Goal: Information Seeking & Learning: Find specific fact

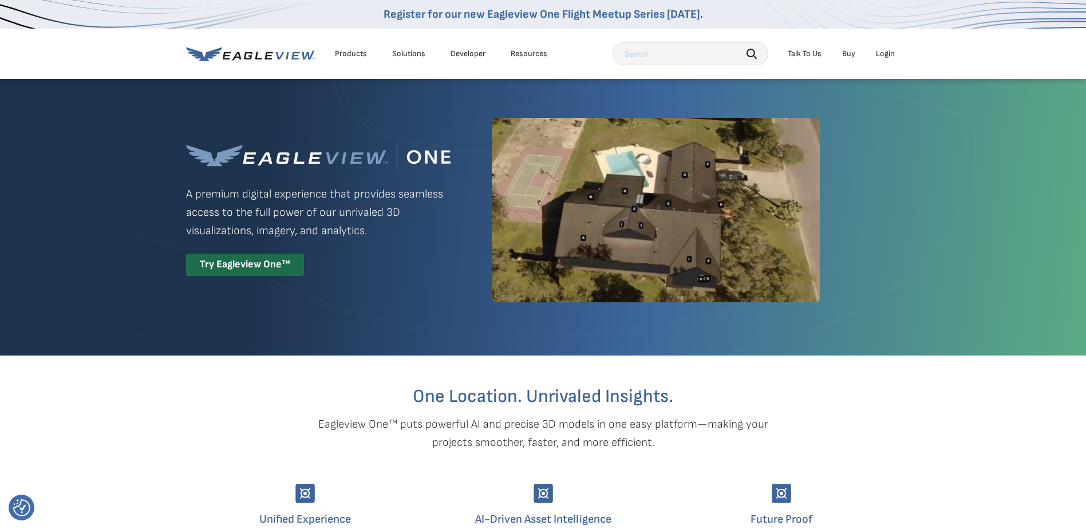
click at [901, 54] on nav "Register for our new Eagleview One Flight Meetup Series today. Products Solutio…" at bounding box center [543, 39] width 1086 height 79
click at [895, 58] on li "Login" at bounding box center [885, 53] width 30 height 17
click at [890, 55] on div "Login" at bounding box center [885, 54] width 19 height 10
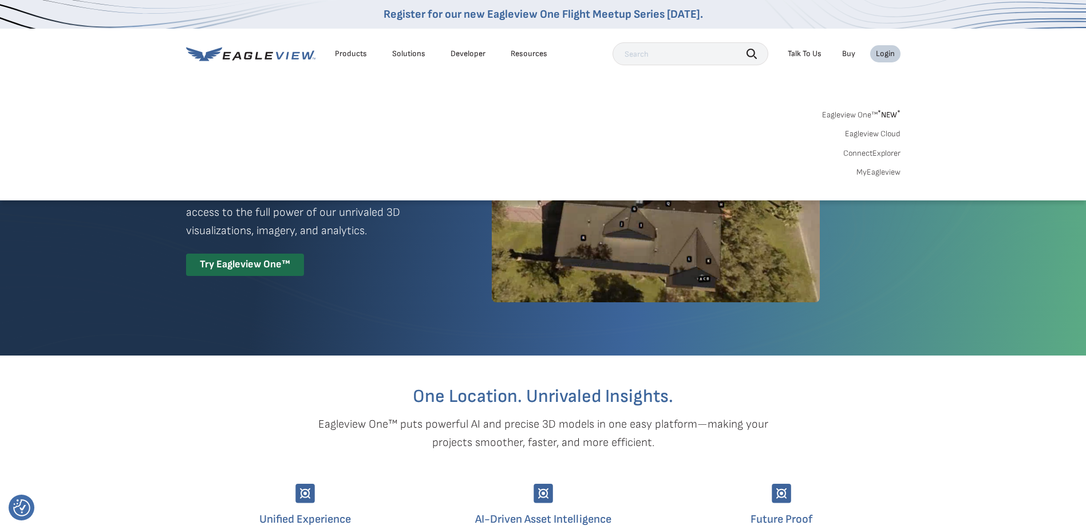
click at [872, 174] on link "MyEagleview" at bounding box center [878, 172] width 44 height 10
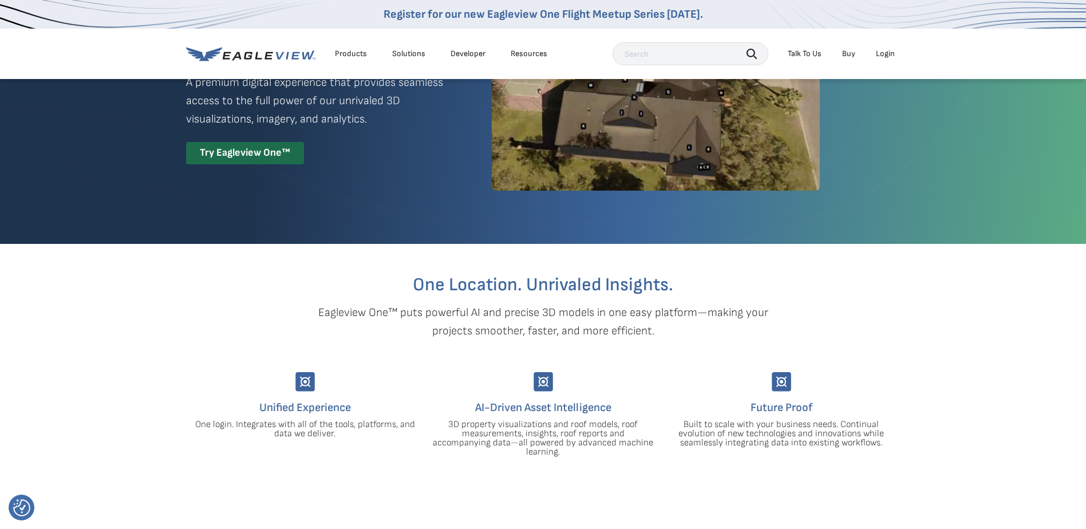
scroll to position [57, 0]
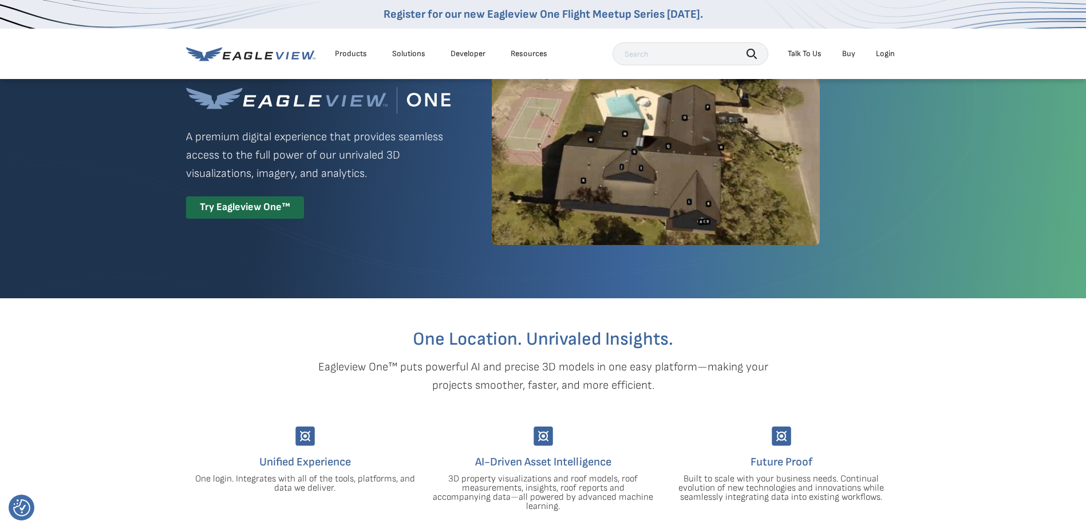
click at [886, 53] on div "Login" at bounding box center [885, 54] width 19 height 10
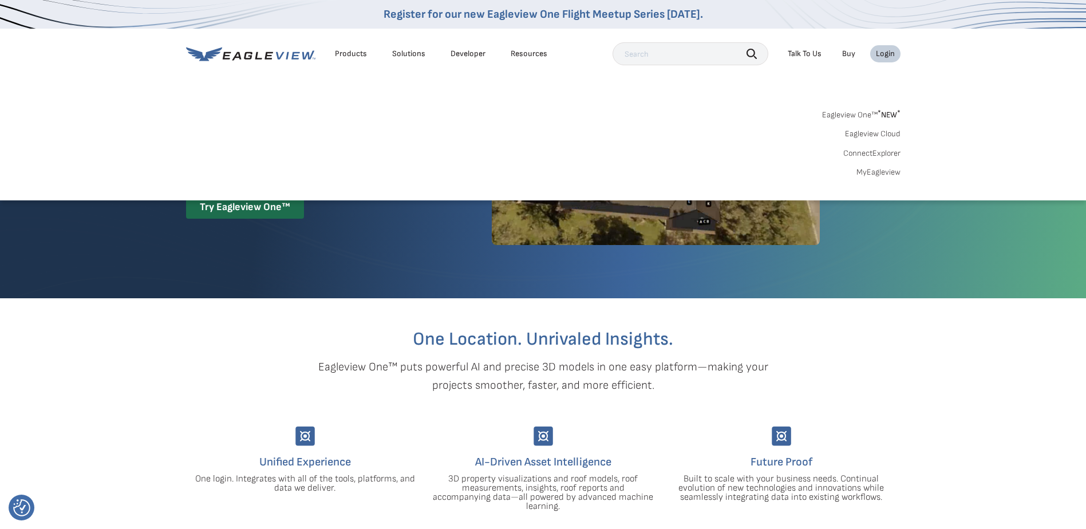
click at [877, 172] on link "MyEagleview" at bounding box center [878, 172] width 44 height 10
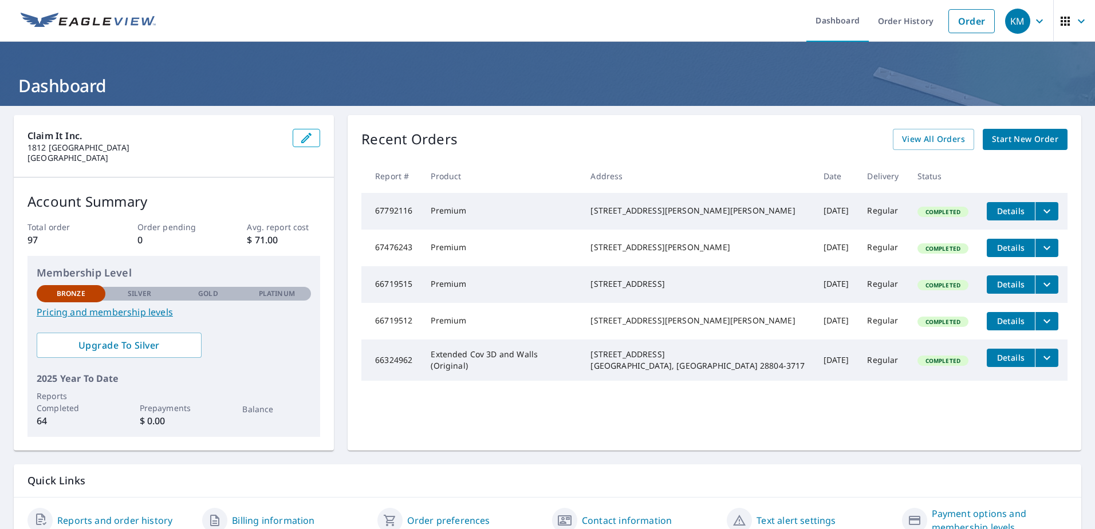
click at [1016, 20] on div "KM" at bounding box center [1017, 21] width 25 height 25
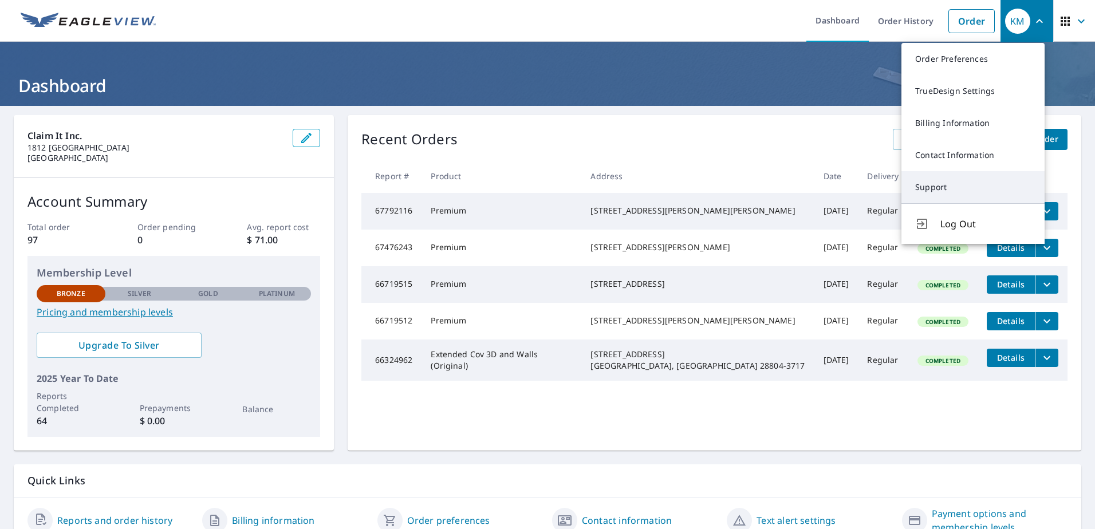
click at [963, 186] on link "Support" at bounding box center [972, 187] width 143 height 32
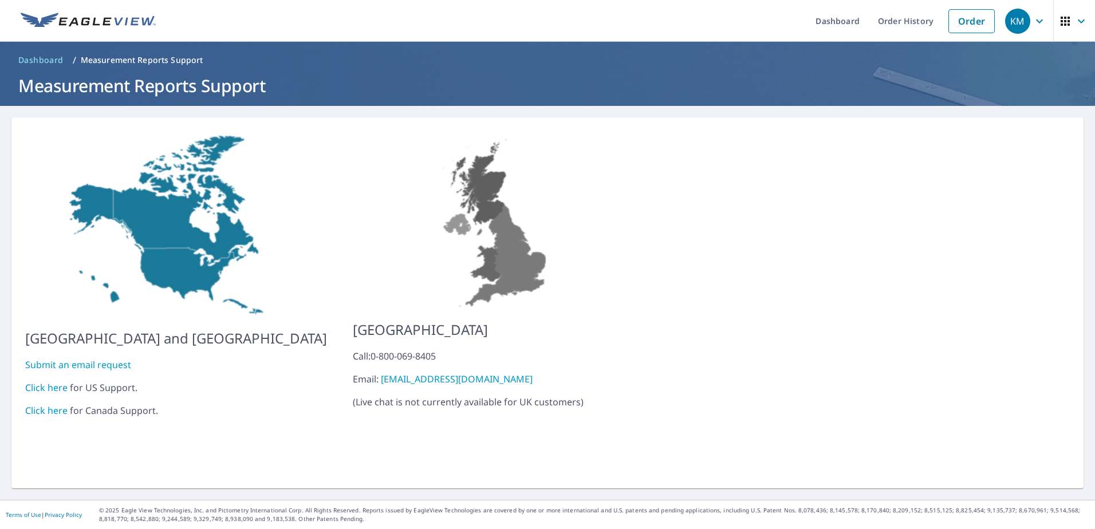
click at [55, 381] on link "Click here" at bounding box center [46, 387] width 42 height 13
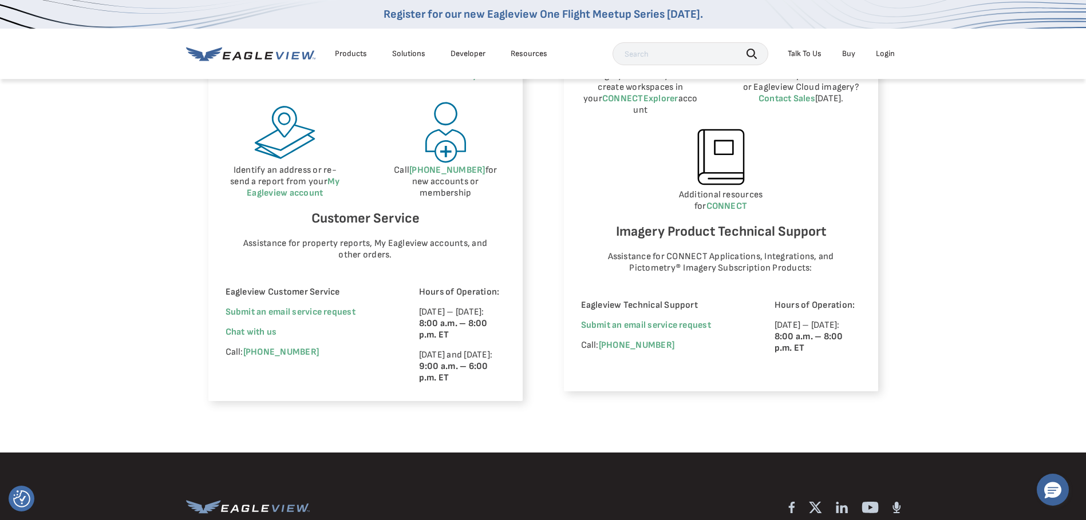
scroll to position [687, 0]
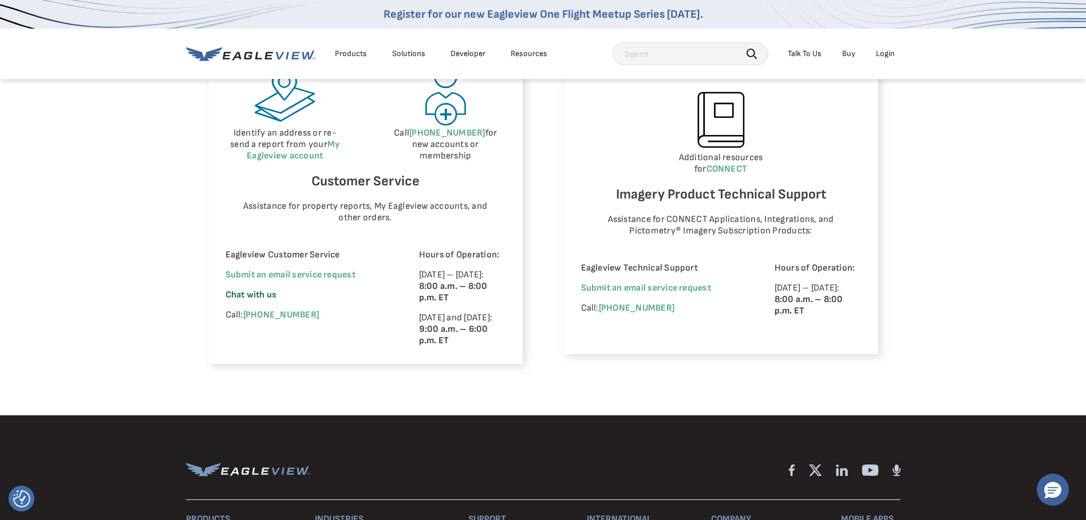
click at [247, 298] on span "Chat with us" at bounding box center [252, 295] width 52 height 11
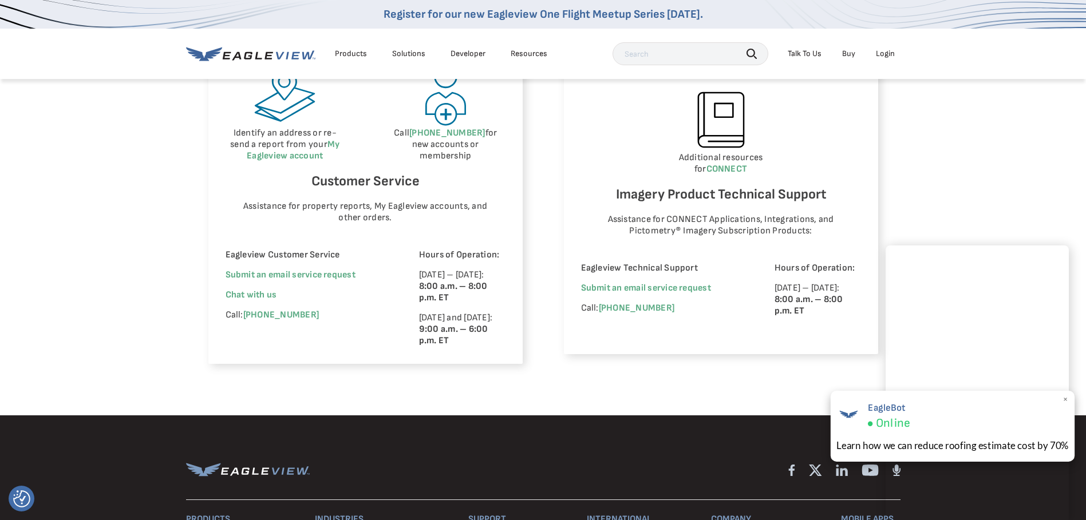
click at [1066, 400] on span "×" at bounding box center [1066, 400] width 6 height 12
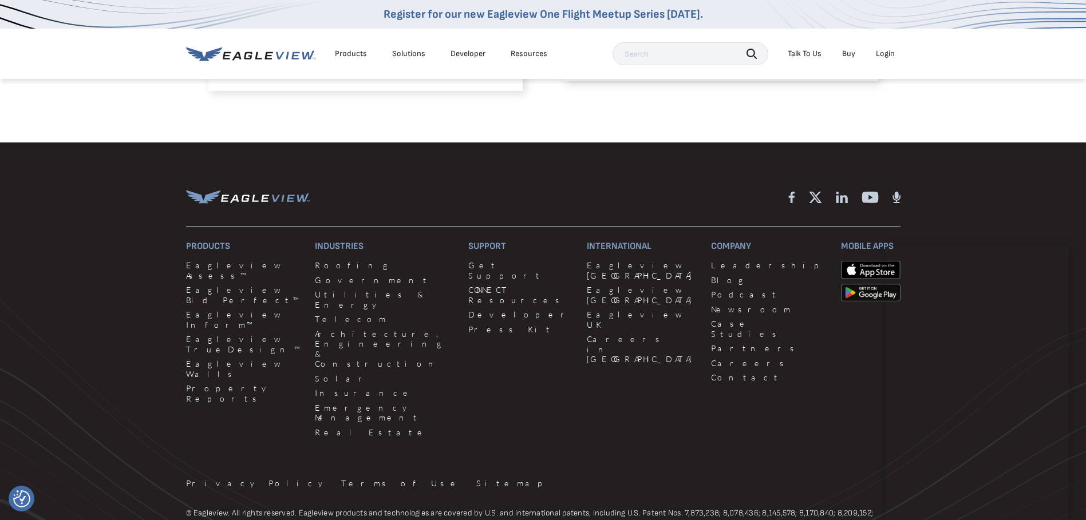
scroll to position [973, 0]
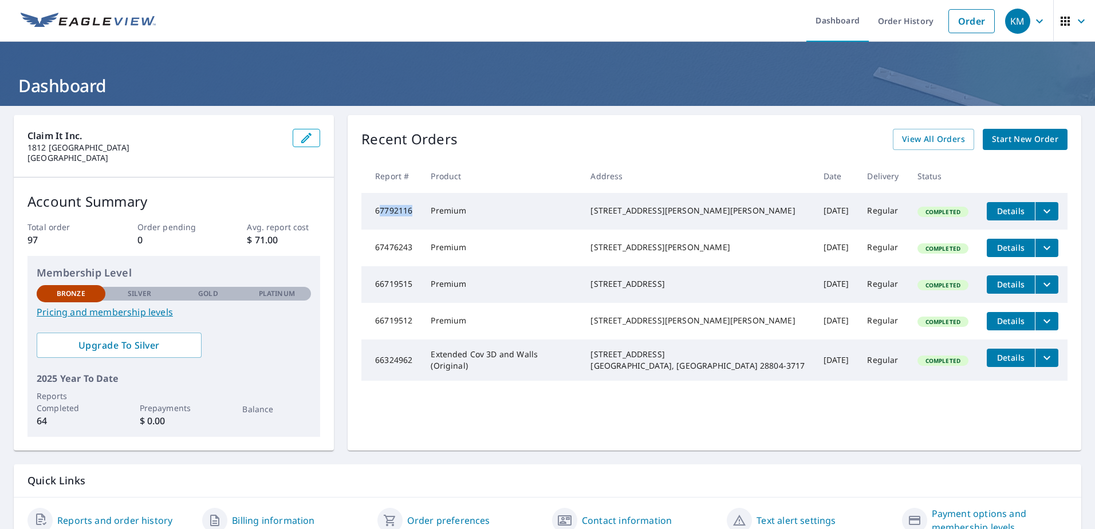
drag, startPoint x: 376, startPoint y: 212, endPoint x: 410, endPoint y: 212, distance: 34.4
click at [410, 212] on td "67792116" at bounding box center [391, 211] width 60 height 37
drag, startPoint x: 410, startPoint y: 212, endPoint x: 380, endPoint y: 216, distance: 30.0
click at [380, 216] on td "67792116" at bounding box center [391, 211] width 60 height 37
drag, startPoint x: 369, startPoint y: 215, endPoint x: 433, endPoint y: 214, distance: 64.1
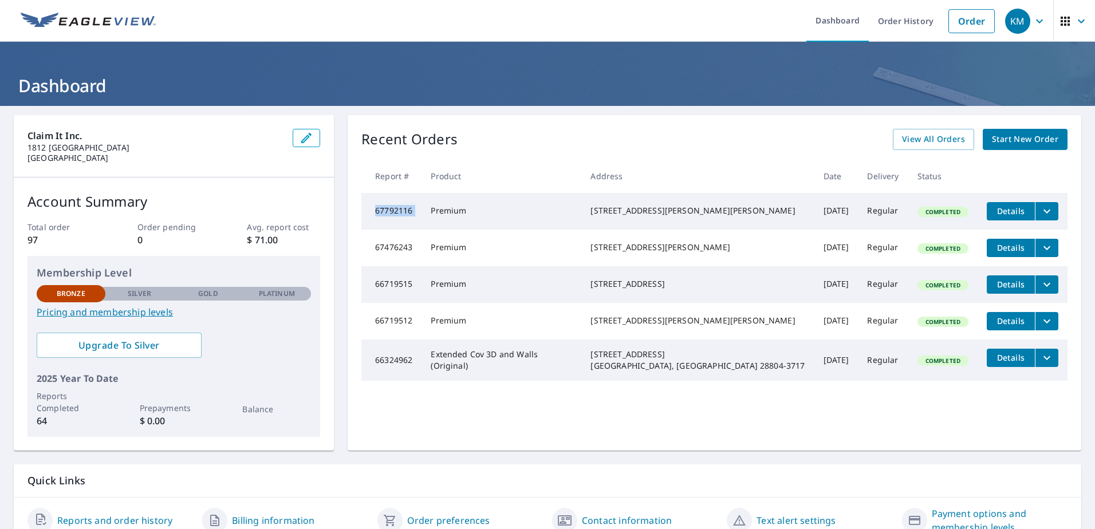
click at [433, 214] on tr "67792116 Premium 215 E. Creighton Dr. Hudson Oaks, TX 76087-9045 Oct 08, 2025 R…" at bounding box center [714, 211] width 706 height 37
copy td "67792116"
